Goal: Find specific page/section: Find specific page/section

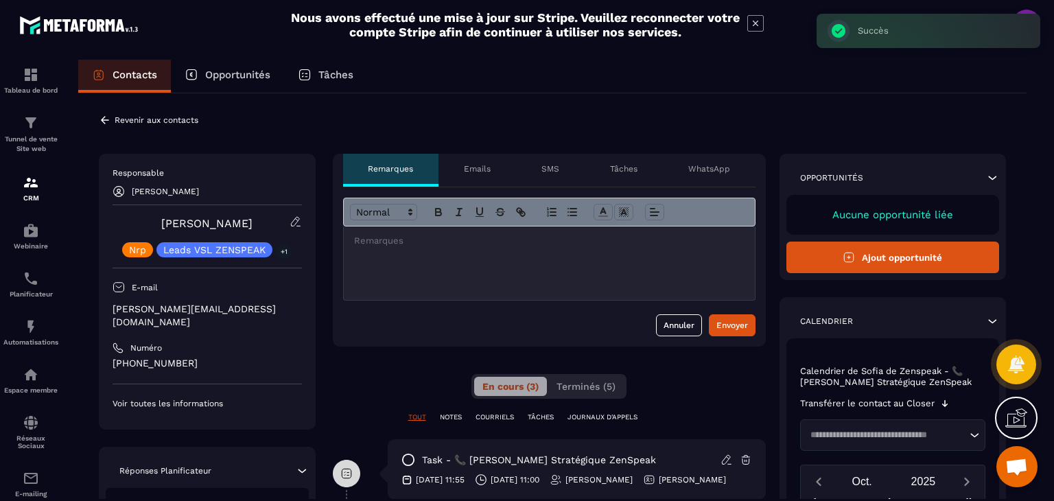
click at [469, 257] on div at bounding box center [549, 262] width 411 height 73
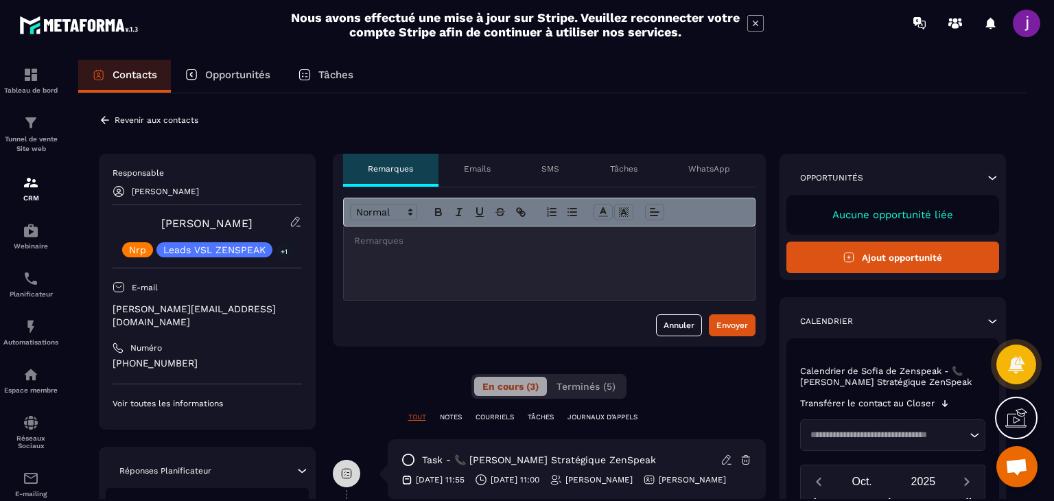
click at [418, 258] on div at bounding box center [549, 262] width 411 height 73
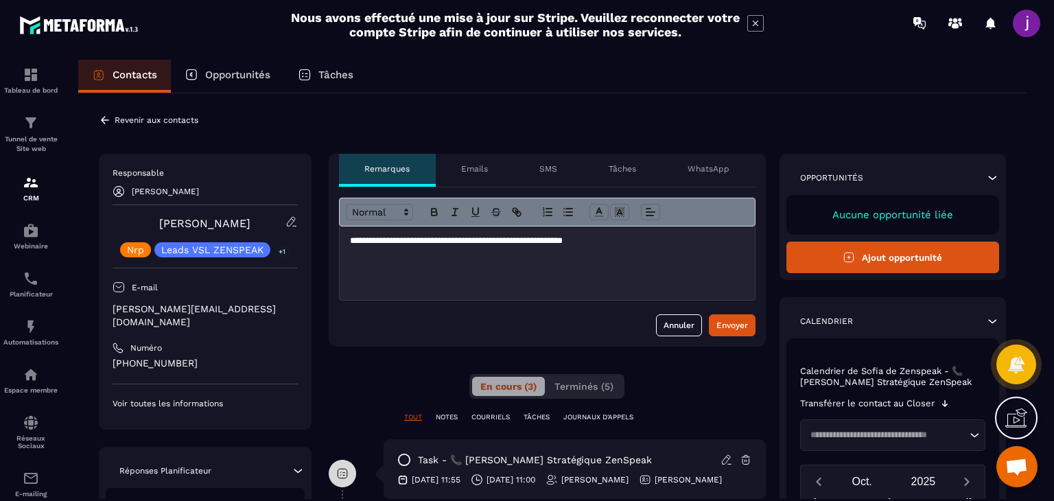
click at [0, 312] on div at bounding box center [31, 293] width 62 height 494
click at [22, 135] on p "Tunnel de vente Site web" at bounding box center [30, 144] width 55 height 19
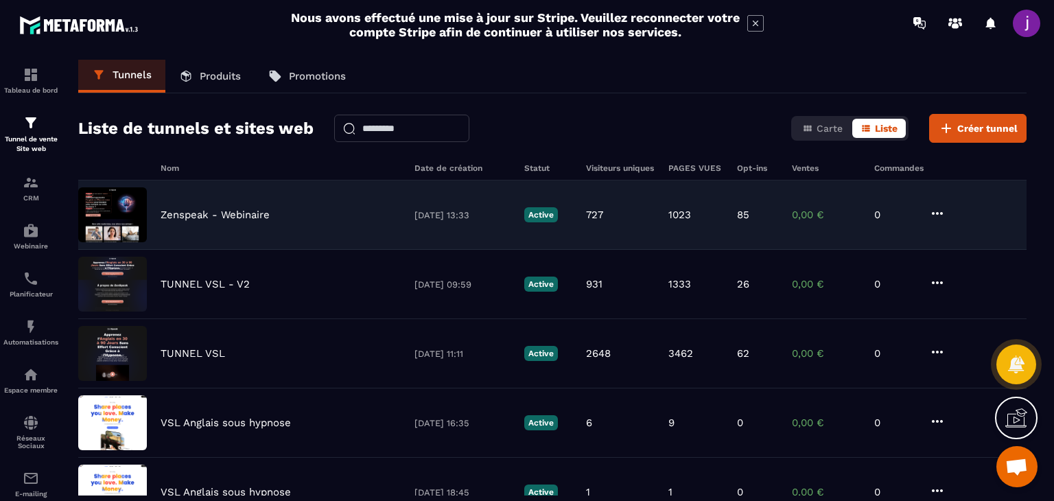
click at [109, 224] on img at bounding box center [112, 214] width 69 height 55
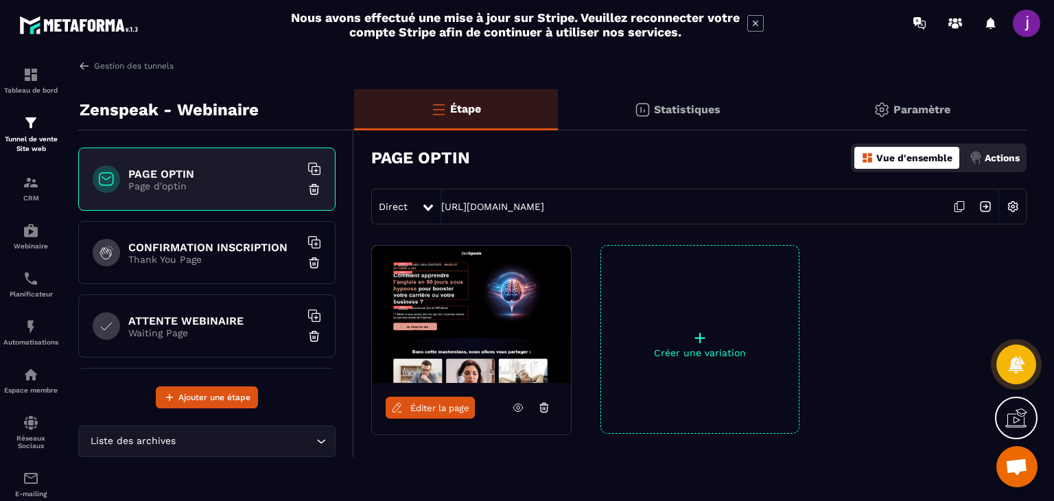
click at [962, 206] on icon at bounding box center [959, 207] width 26 height 26
click at [27, 185] on img at bounding box center [31, 182] width 16 height 16
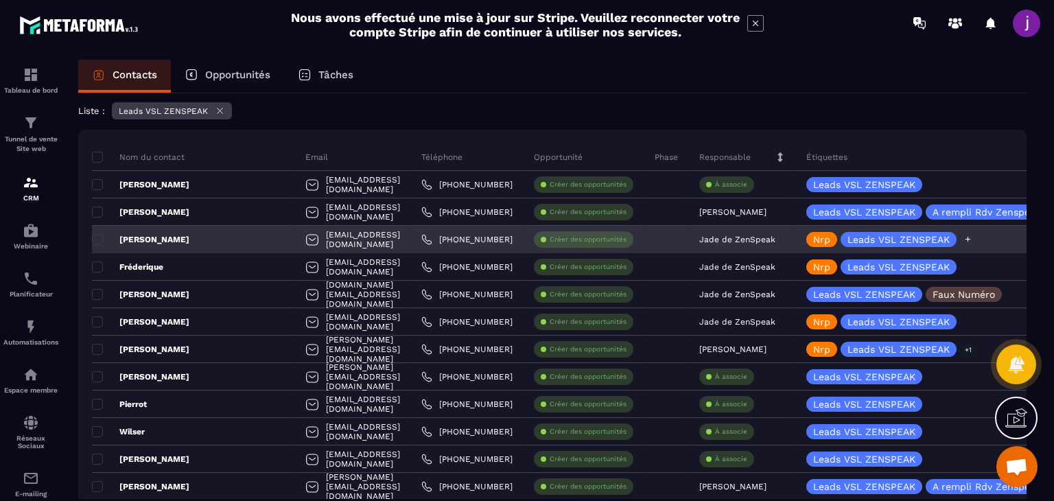
scroll to position [69, 0]
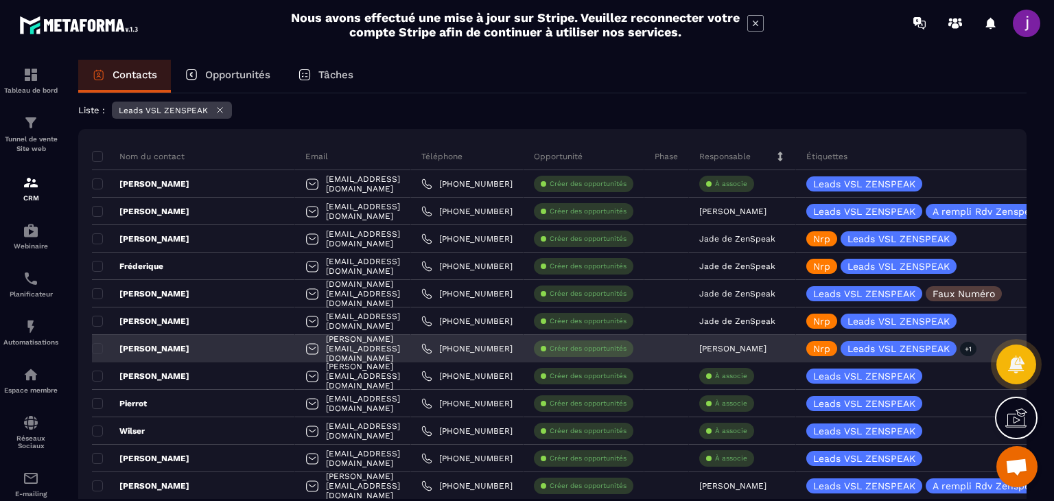
click at [211, 346] on div "[PERSON_NAME]" at bounding box center [193, 348] width 203 height 27
